Goal: Book appointment/travel/reservation

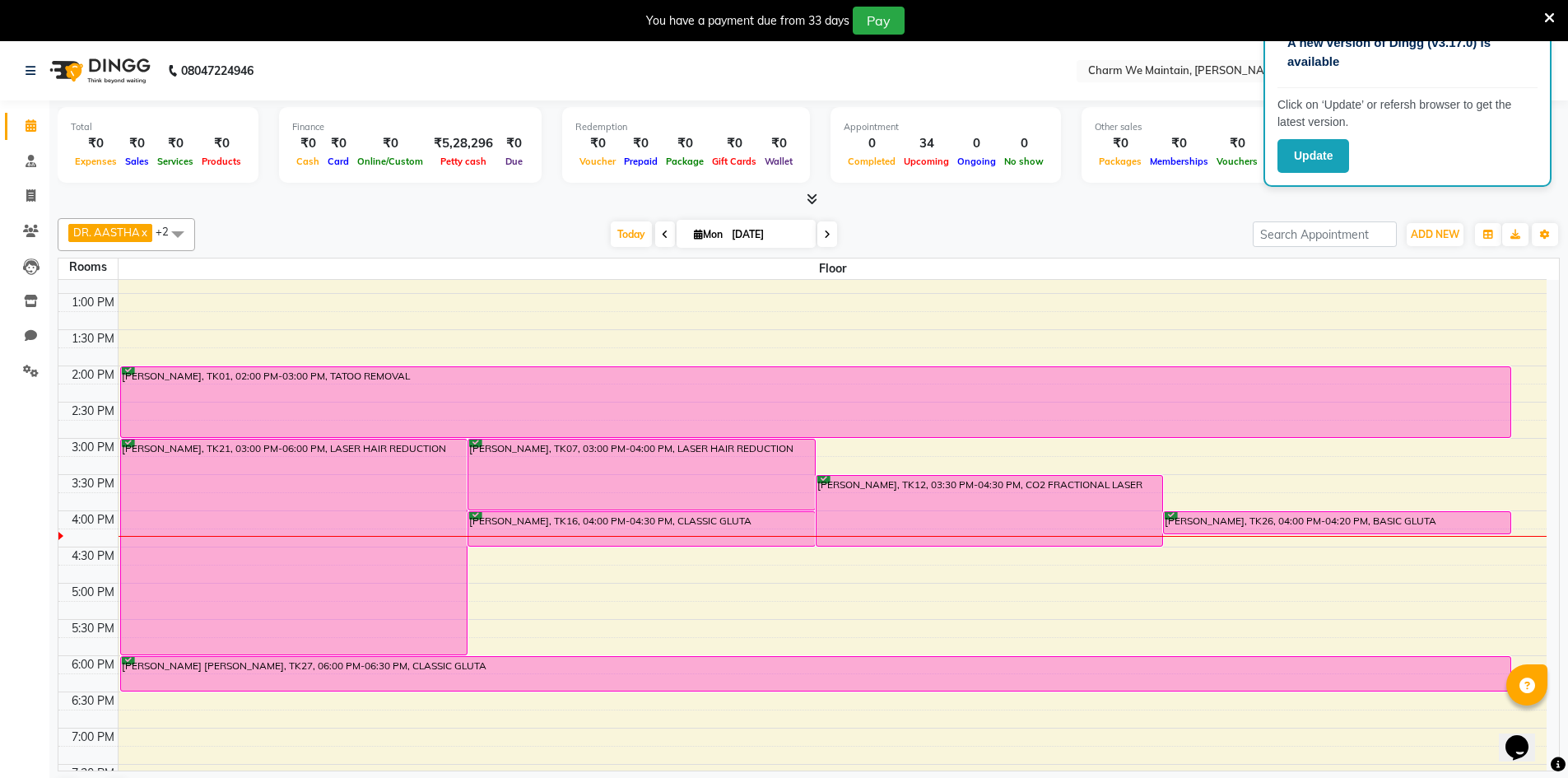
scroll to position [431, 0]
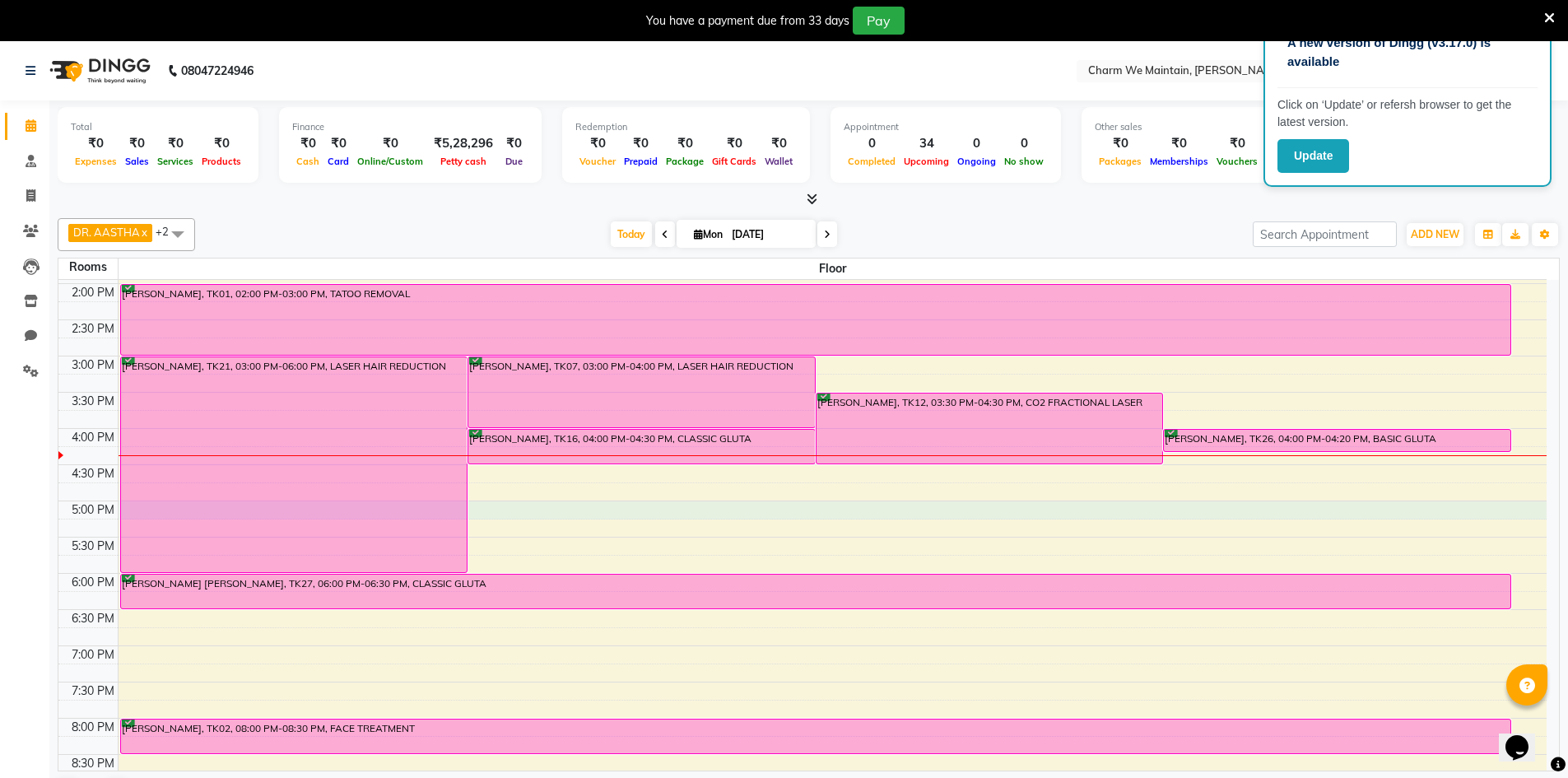
click at [519, 510] on div "8:00 AM 8:30 AM 9:00 AM 9:30 AM 10:00 AM 10:30 AM 11:00 AM 11:30 AM 12:00 PM 12…" at bounding box center [802, 392] width 1488 height 1086
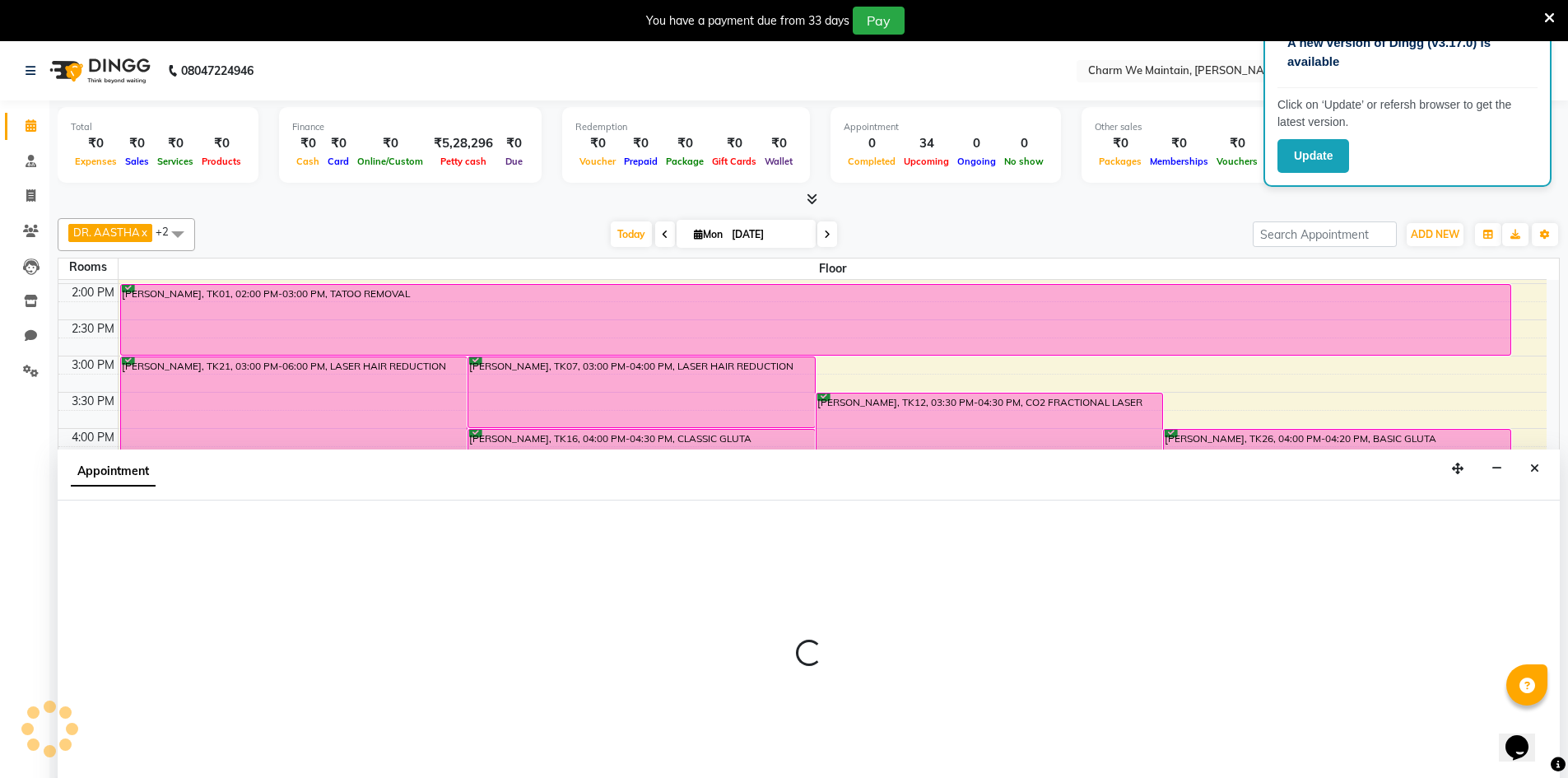
scroll to position [42, 0]
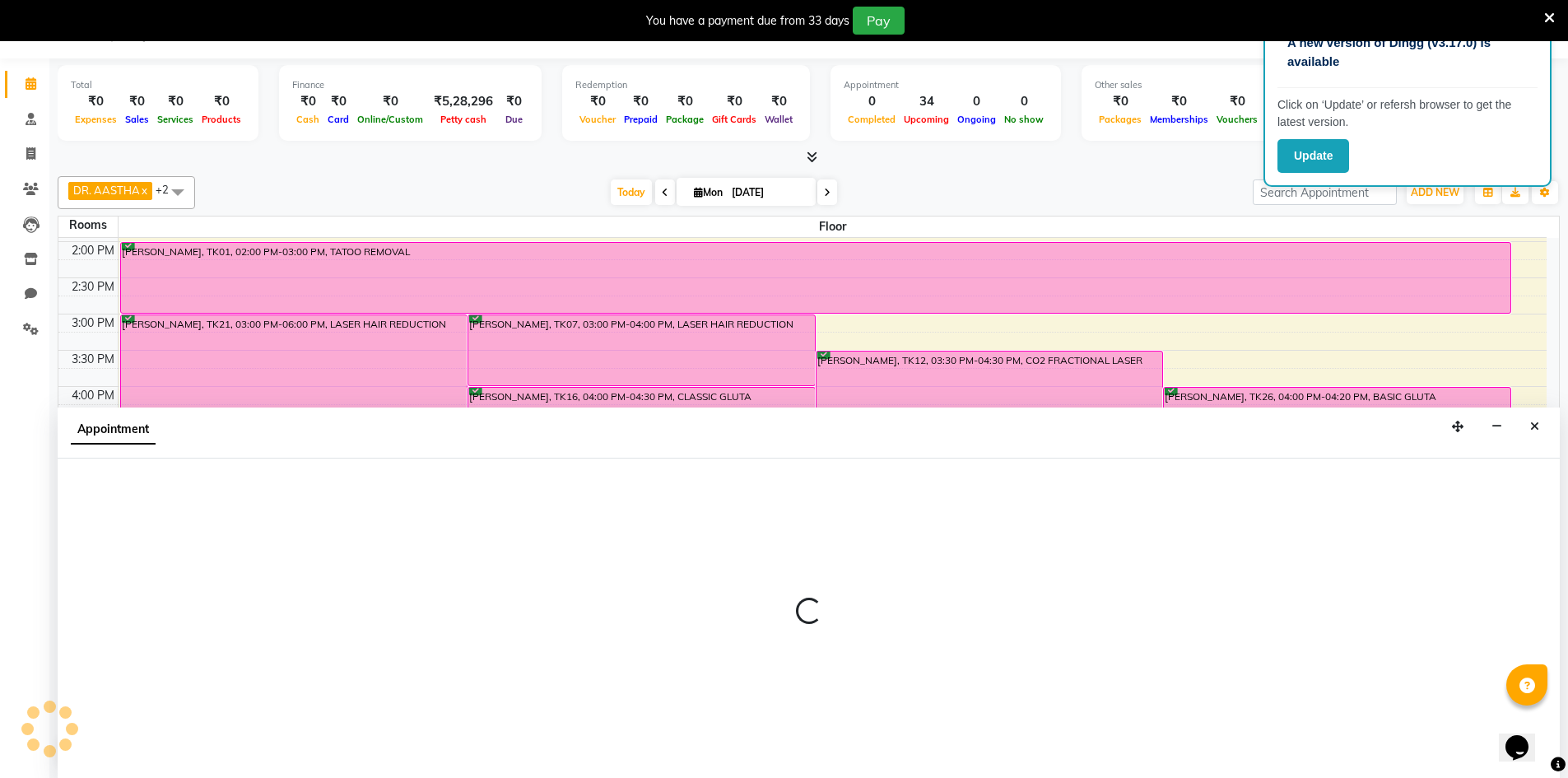
select select "1020"
select select "tentative"
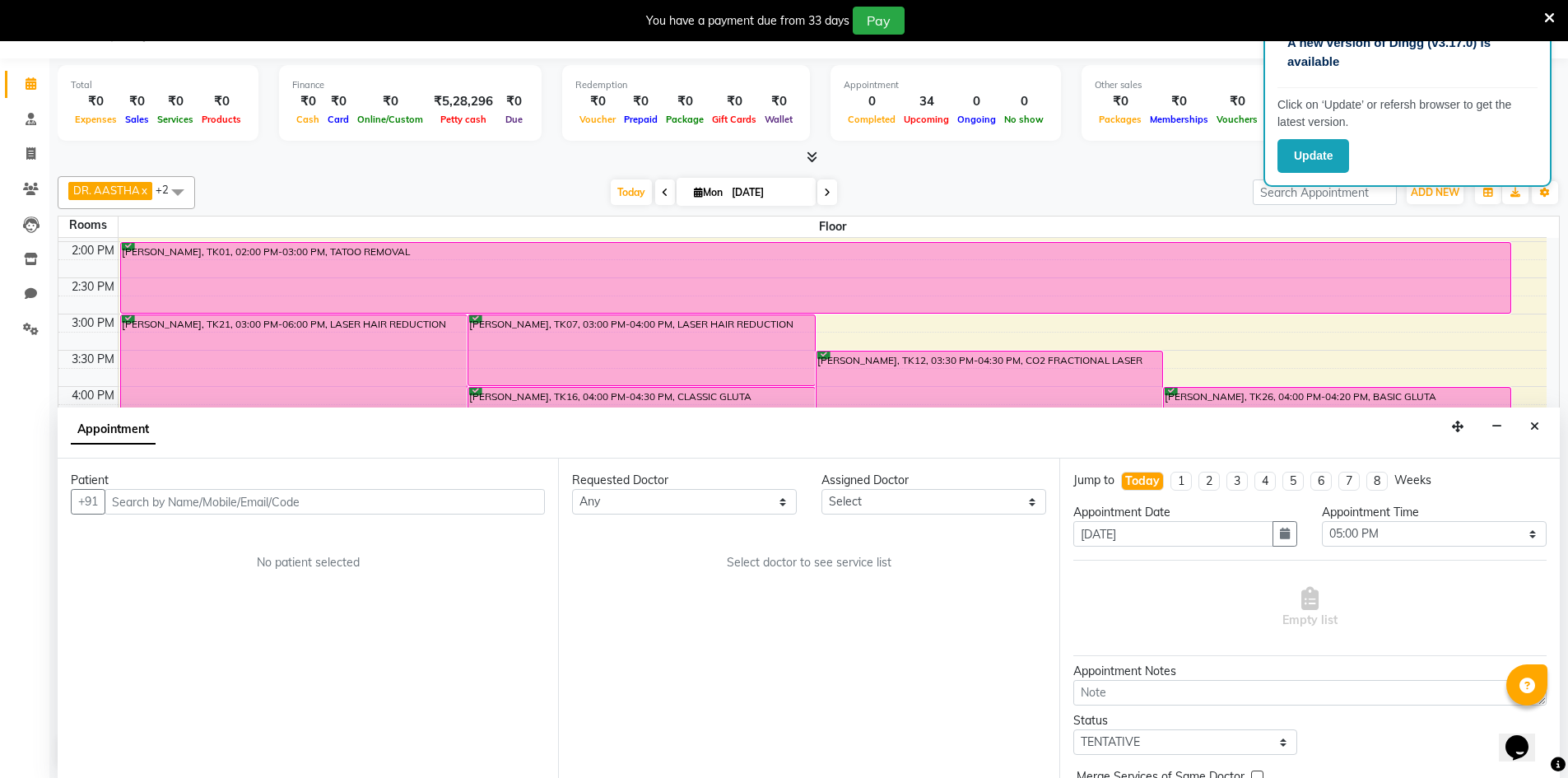
click at [279, 508] on input "text" at bounding box center [325, 502] width 440 height 26
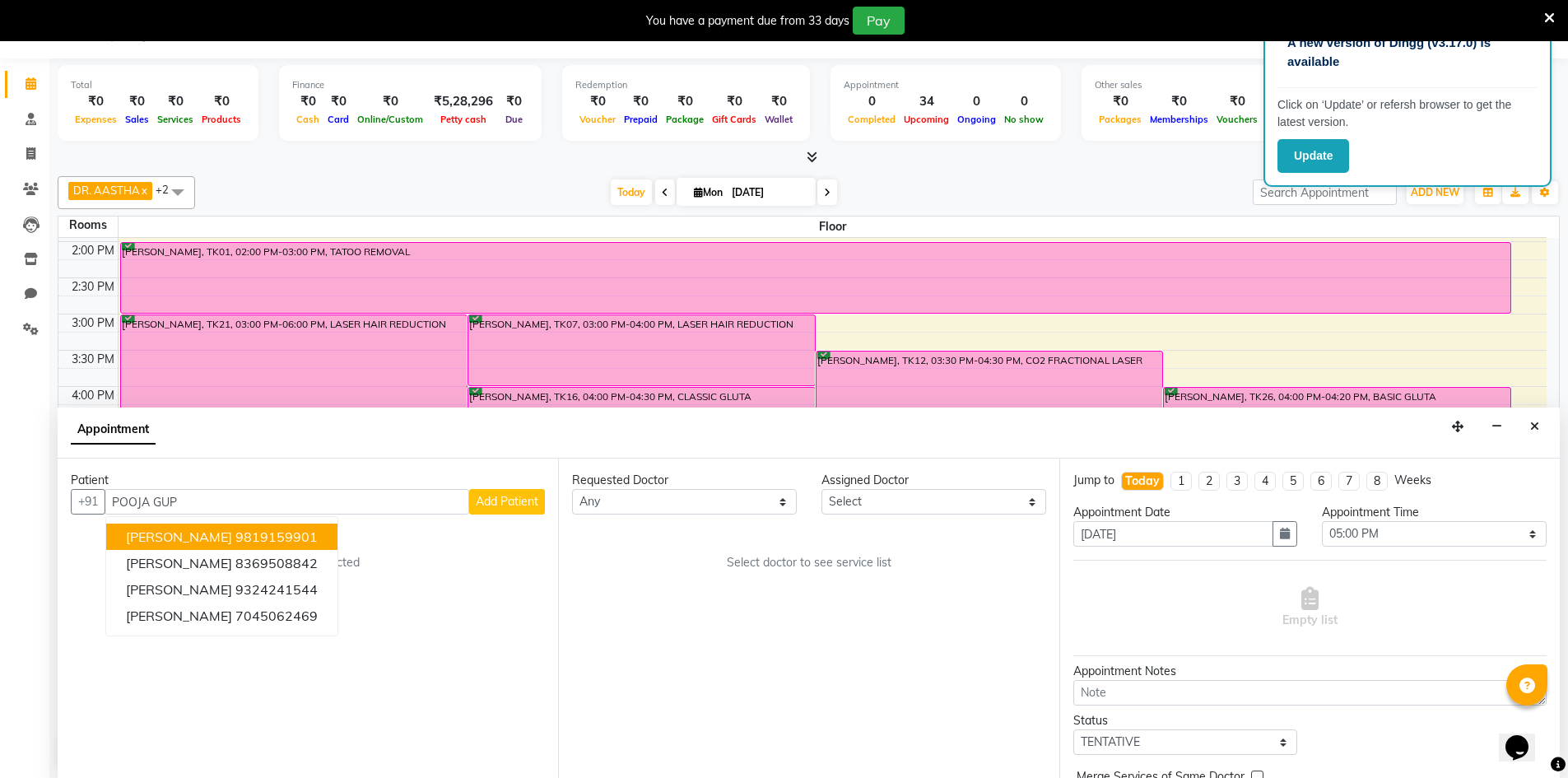
type input "POOJA GUP"
click at [1541, 420] on button "Close" at bounding box center [1535, 426] width 24 height 26
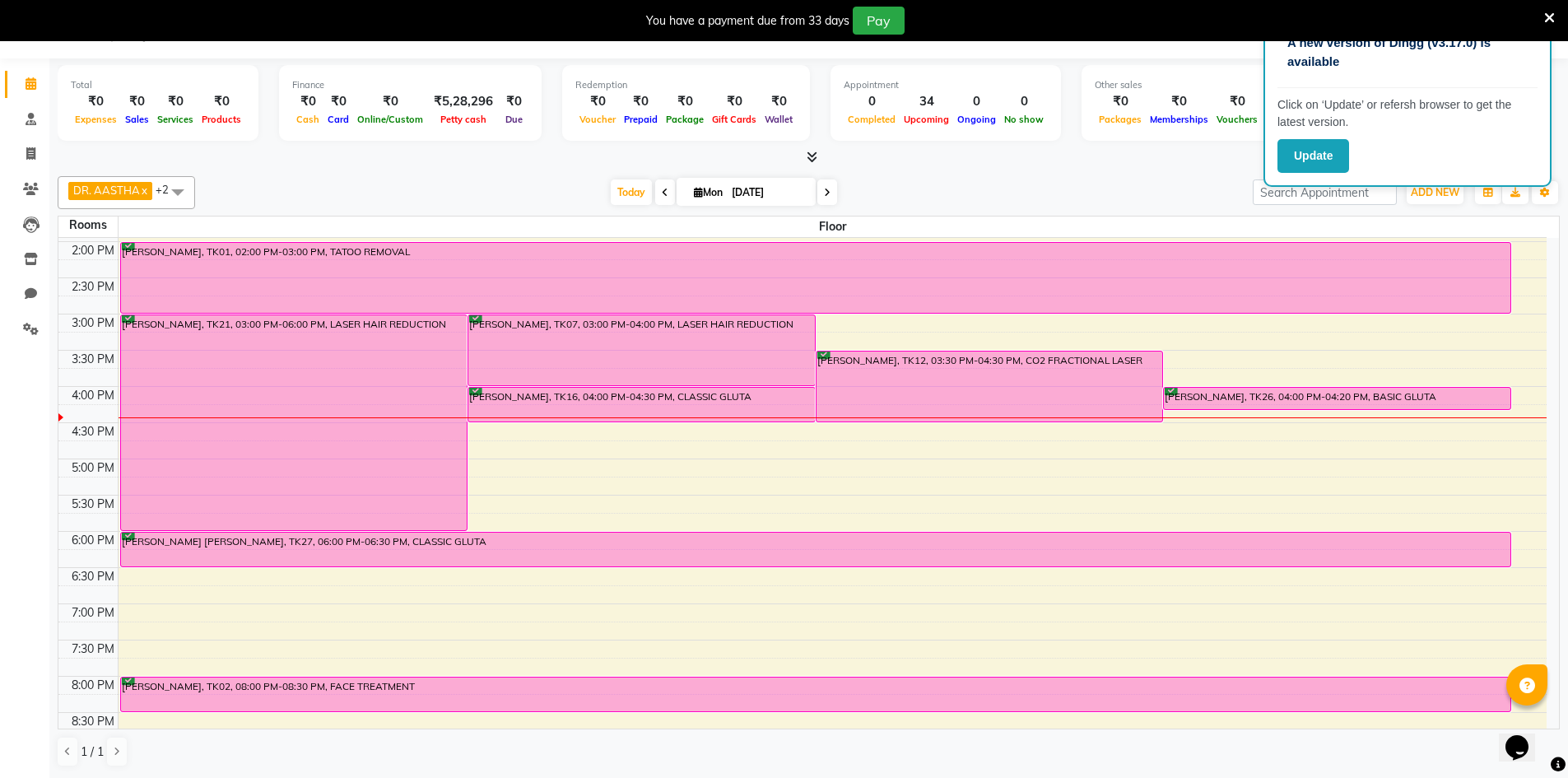
click at [1209, 175] on div "DR. AASTHA x DR. AYESHA x DR. [PERSON_NAME] x +2 UnSelect All DR. AASTHA DR. AY…" at bounding box center [808, 472] width 1502 height 604
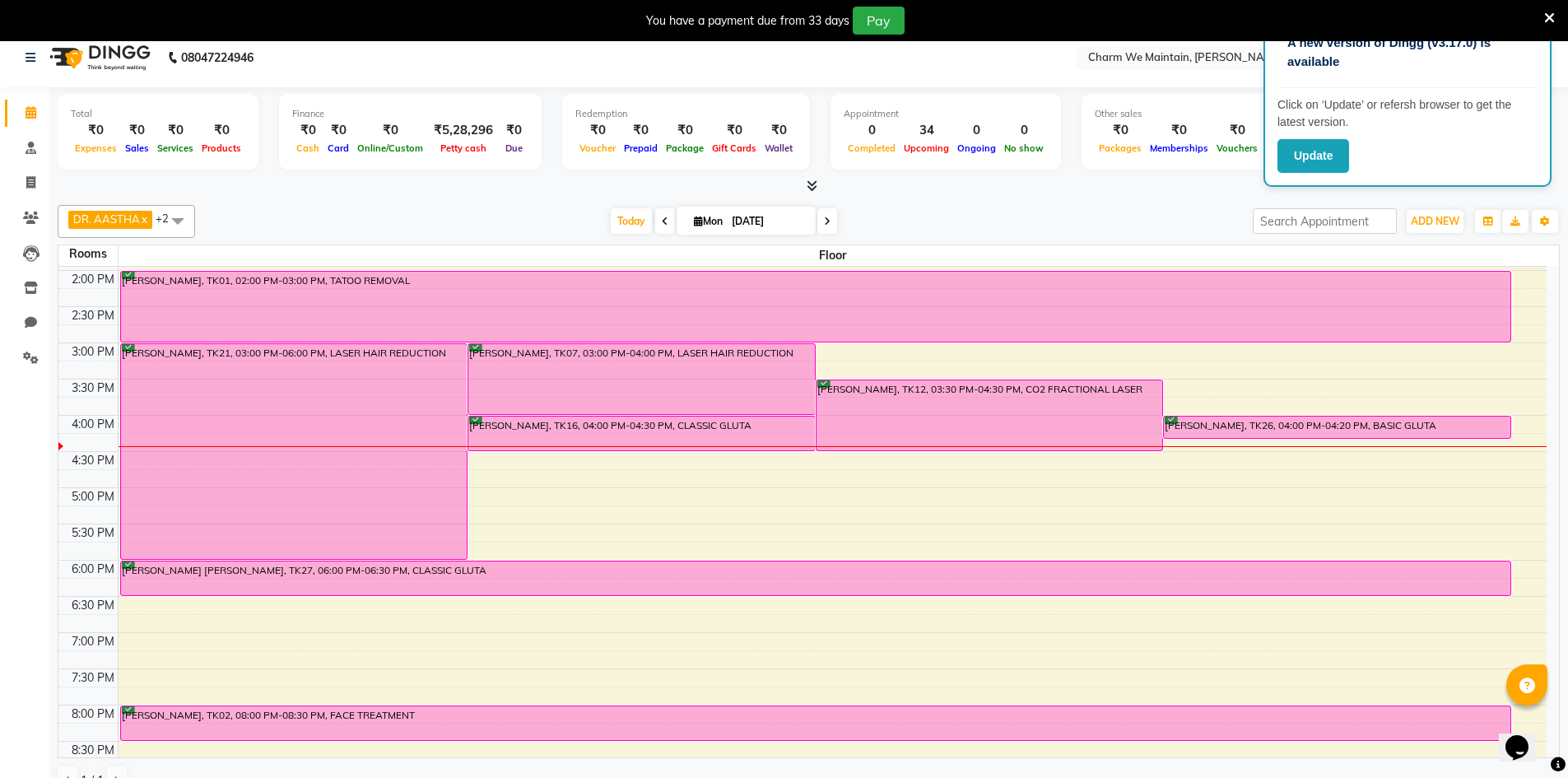
scroll to position [0, 0]
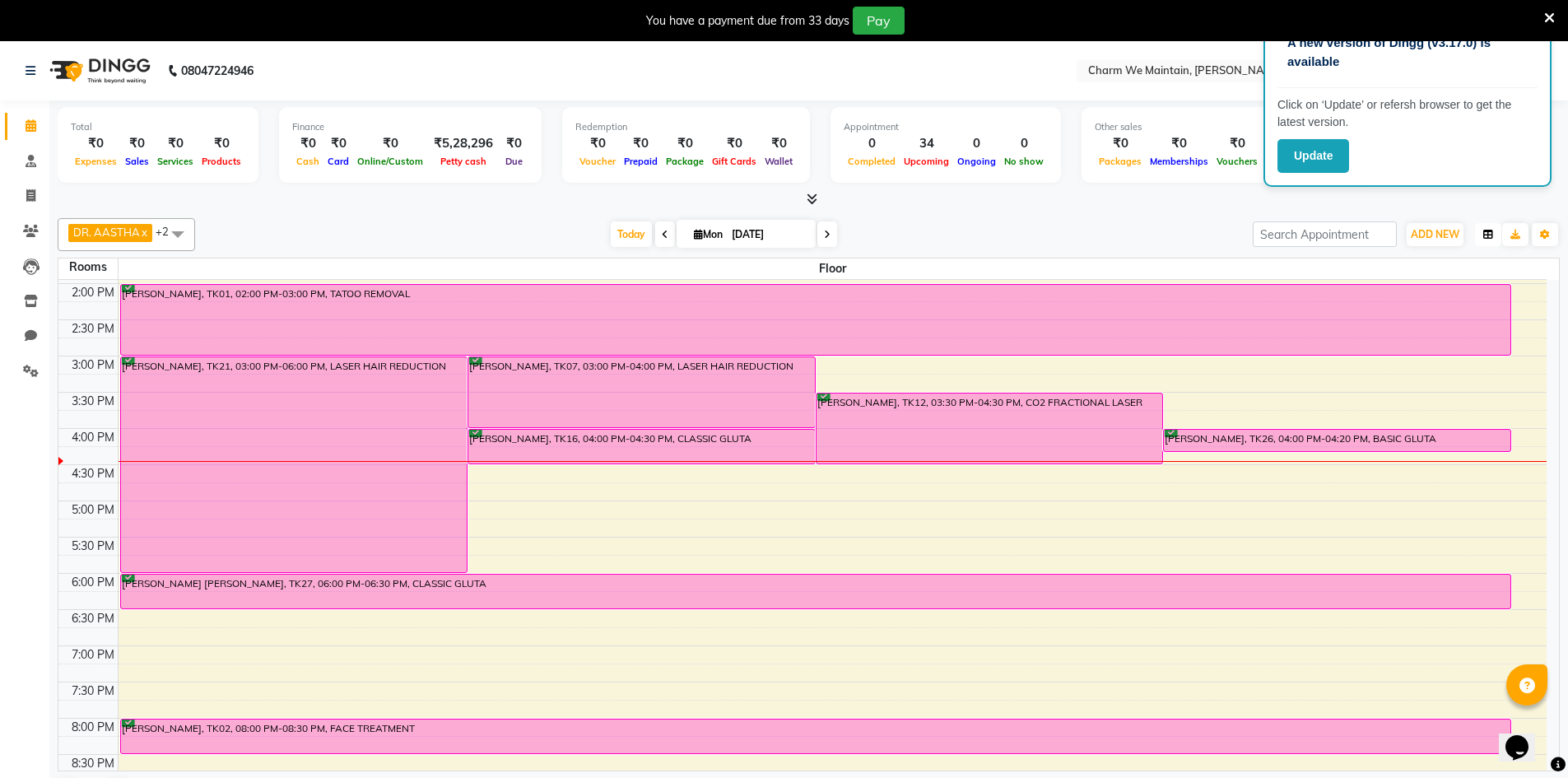
click at [1491, 239] on button "button" at bounding box center [1489, 235] width 27 height 23
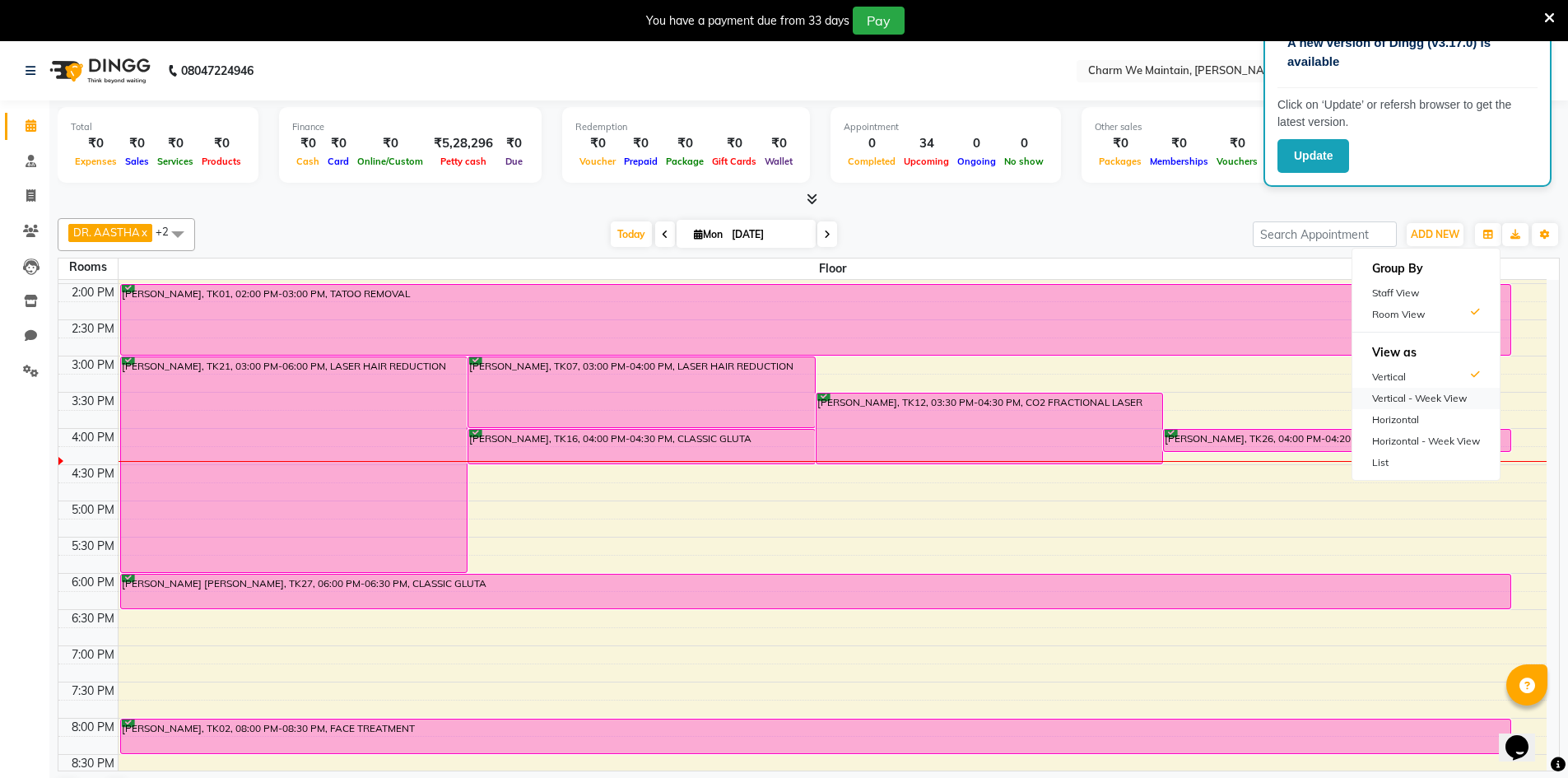
click at [1397, 396] on div "Vertical - Week View" at bounding box center [1426, 399] width 148 height 21
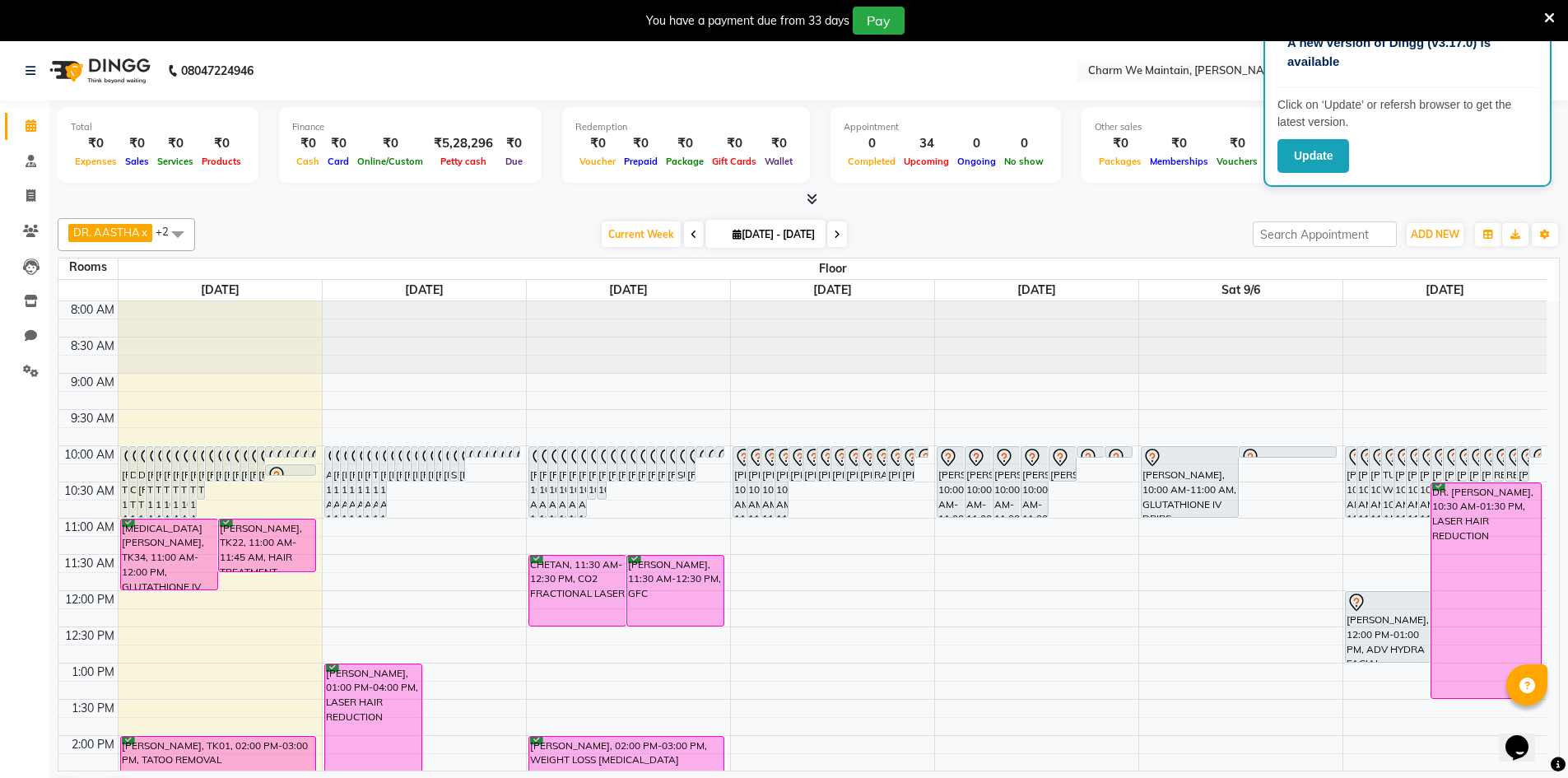
scroll to position [329, 0]
